Goal: Connect with others: Connect with others

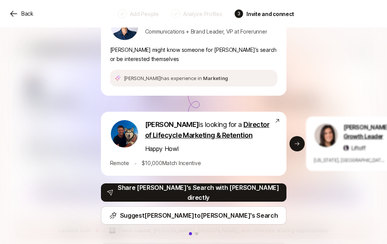
click at [22, 13] on p "Back" at bounding box center [27, 13] width 12 height 9
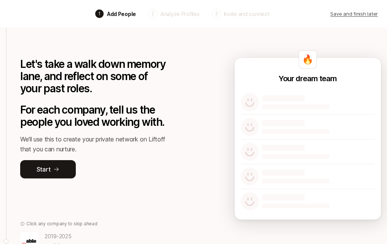
click at [252, 17] on p "Invite and connect" at bounding box center [246, 14] width 45 height 8
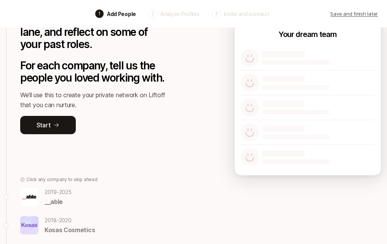
scroll to position [18, 0]
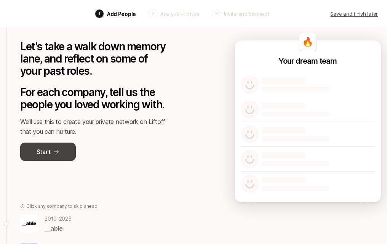
click at [63, 143] on button "Start" at bounding box center [48, 152] width 56 height 18
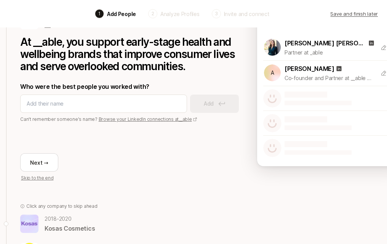
scroll to position [71, 0]
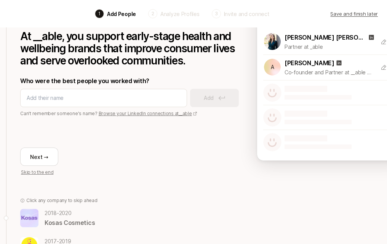
click at [45, 173] on p "Skip to the end" at bounding box center [37, 172] width 32 height 7
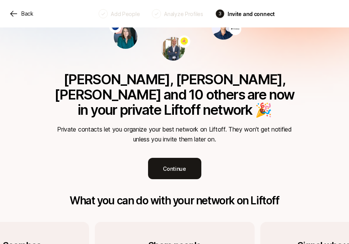
scroll to position [77, 0]
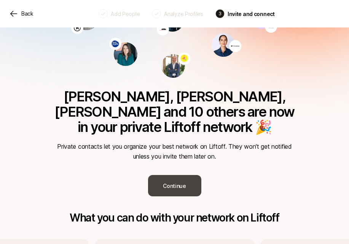
click at [170, 175] on button "Continue" at bounding box center [174, 185] width 53 height 21
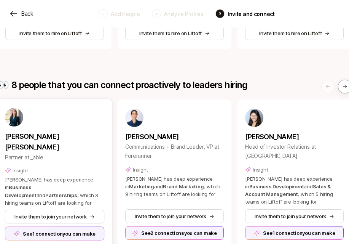
scroll to position [260, 0]
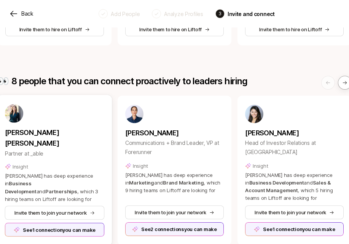
click at [49, 223] on div "See 1 connection you can make" at bounding box center [55, 230] width 100 height 14
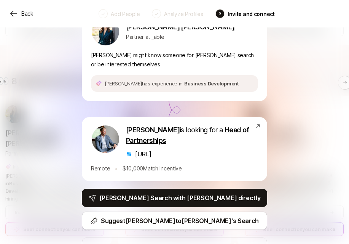
click at [58, 149] on div "Connections you can make for [PERSON_NAME] [PERSON_NAME] [PERSON_NAME] Partner …" at bounding box center [174, 122] width 349 height 244
